Goal: Information Seeking & Learning: Learn about a topic

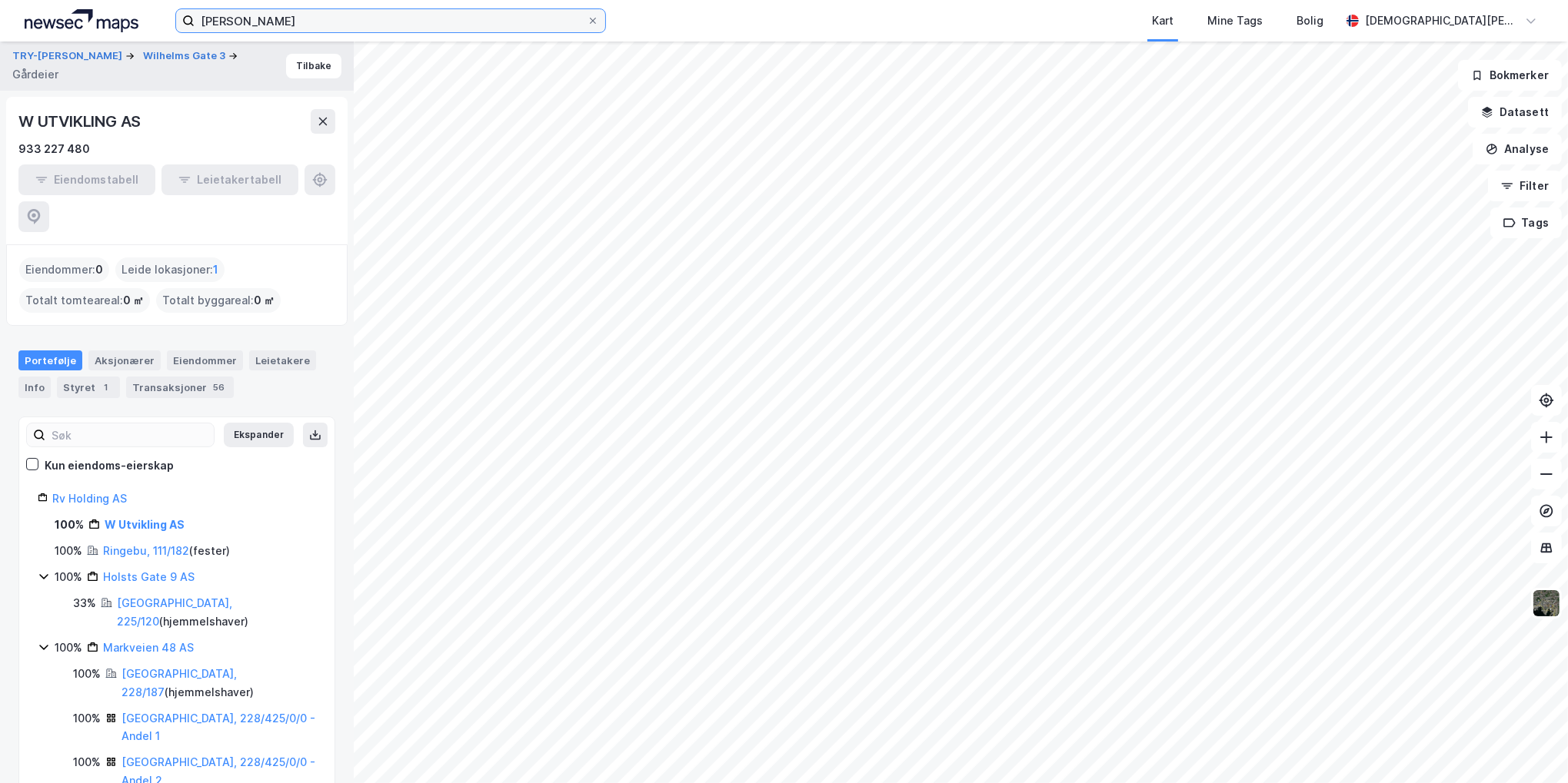
click at [362, 28] on input "[PERSON_NAME]" at bounding box center [391, 21] width 392 height 23
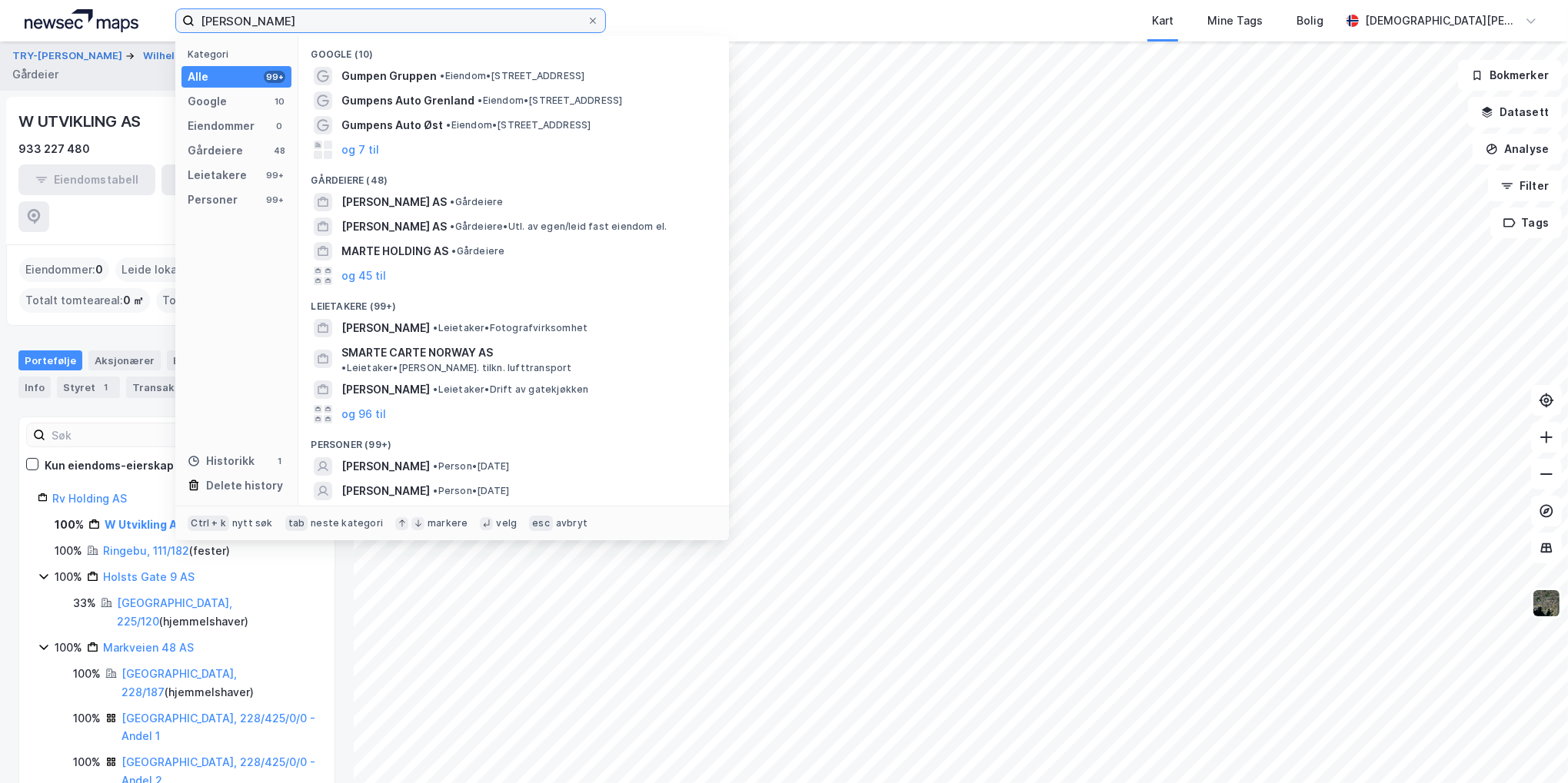
click at [362, 28] on input "[PERSON_NAME]" at bounding box center [391, 21] width 392 height 23
click at [383, 24] on input "[PERSON_NAME]" at bounding box center [391, 21] width 392 height 23
click at [594, 15] on div at bounding box center [593, 21] width 9 height 12
click at [587, 15] on input "[PERSON_NAME]" at bounding box center [391, 21] width 392 height 23
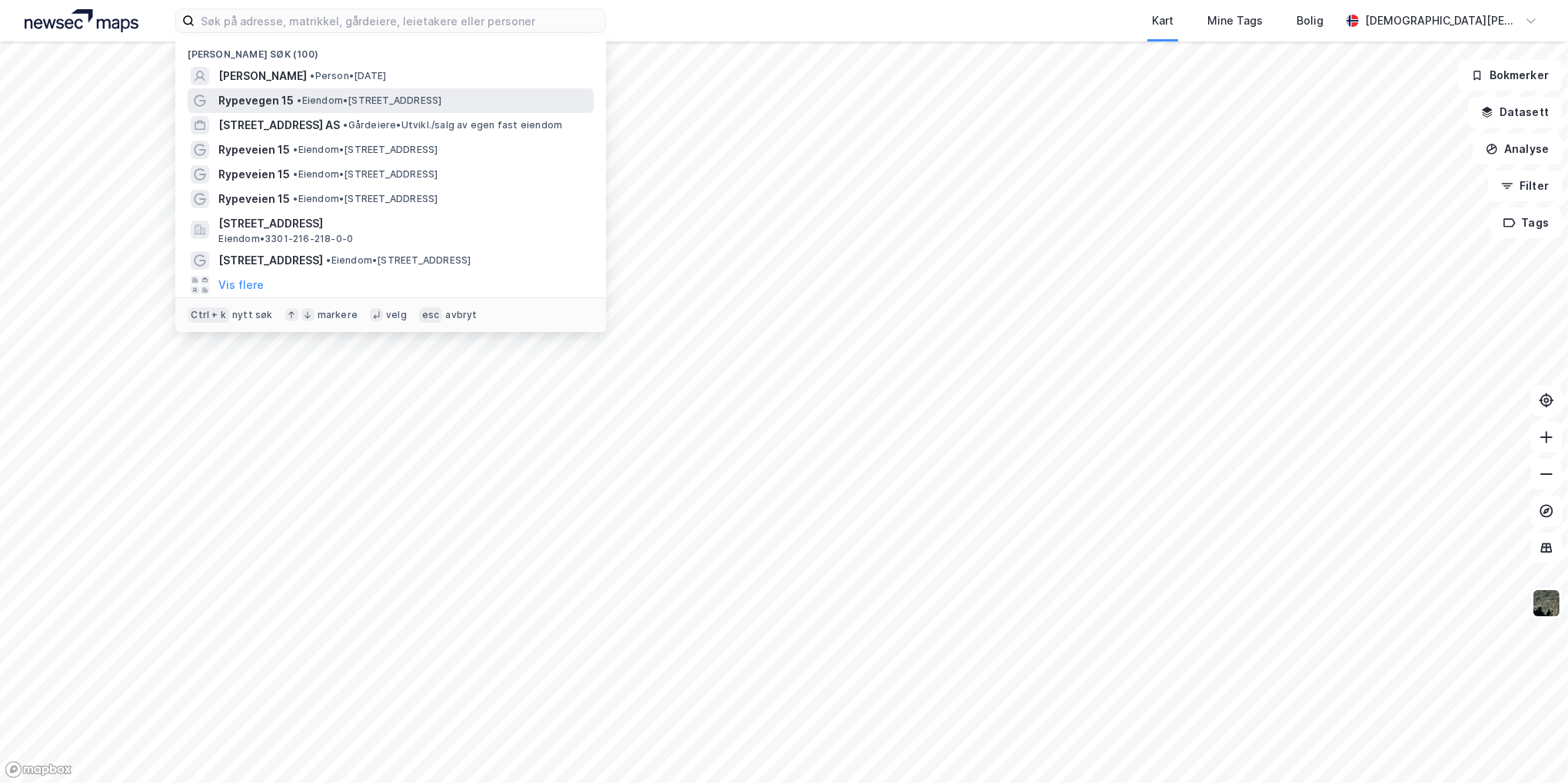
click at [360, 94] on span "• Eiendom • [STREET_ADDRESS]" at bounding box center [368, 100] width 144 height 12
